Goal: Task Accomplishment & Management: Complete application form

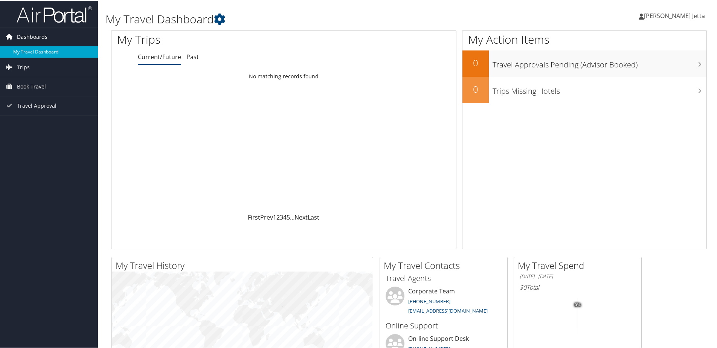
click at [38, 33] on span "Dashboards" at bounding box center [32, 36] width 30 height 19
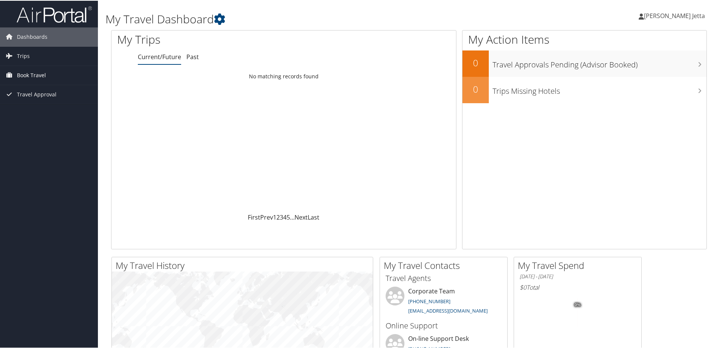
click at [31, 76] on span "Book Travel" at bounding box center [31, 74] width 29 height 19
click at [29, 85] on link "Agent Booking Request" at bounding box center [49, 89] width 98 height 11
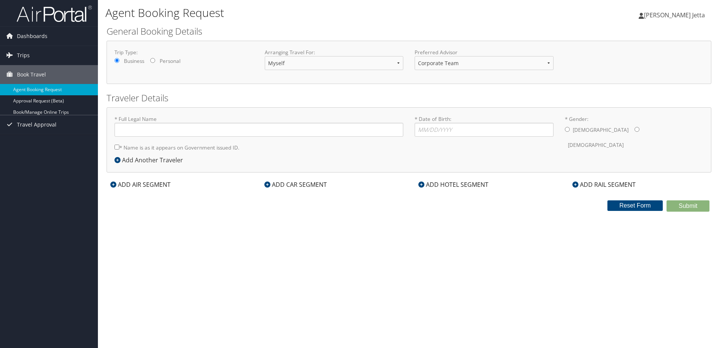
type input "[PERSON_NAME] Jetta"
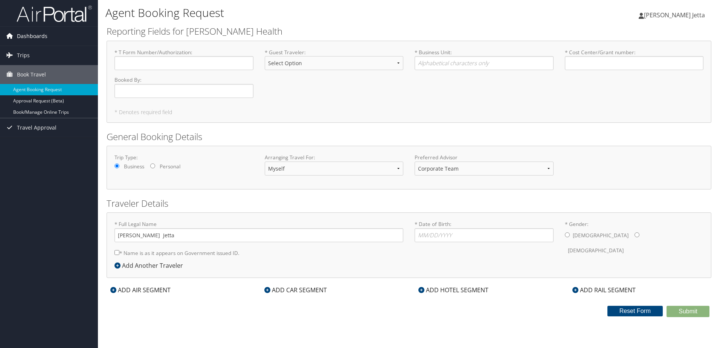
click at [24, 35] on span "Dashboards" at bounding box center [32, 36] width 30 height 19
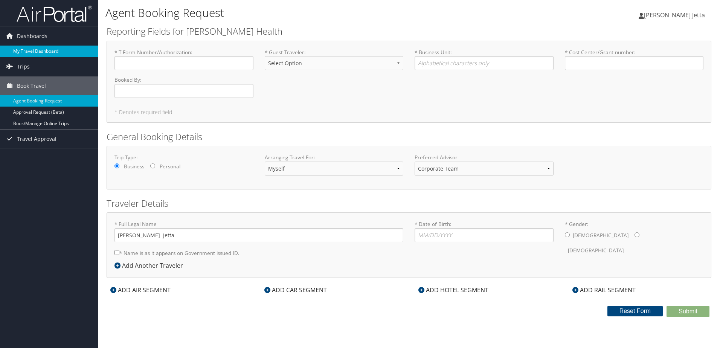
click at [25, 49] on link "My Travel Dashboard" at bounding box center [49, 51] width 98 height 11
